Goal: Transaction & Acquisition: Purchase product/service

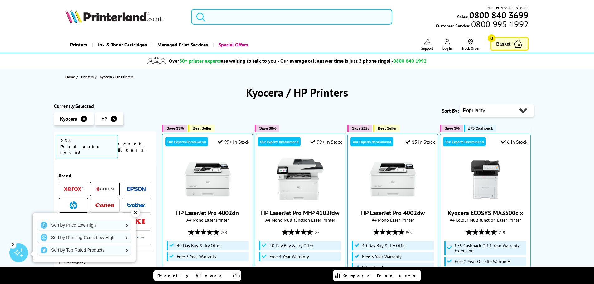
scroll to position [113, 0]
